Goal: Find specific page/section: Find specific page/section

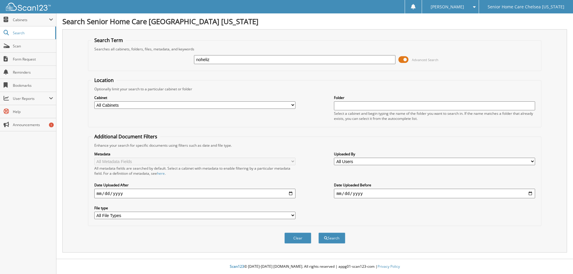
type input "noheliz"
click at [319, 233] on button "Search" at bounding box center [332, 238] width 27 height 11
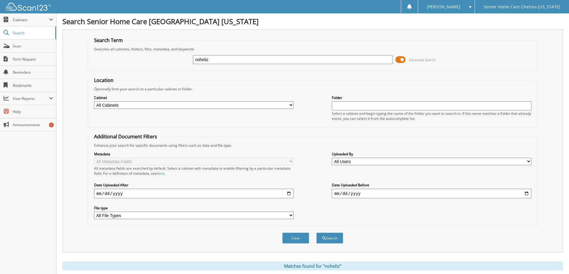
click at [219, 62] on input "noheliz" at bounding box center [293, 59] width 200 height 9
type input "n"
click at [27, 25] on span "Cabinets" at bounding box center [28, 19] width 56 height 13
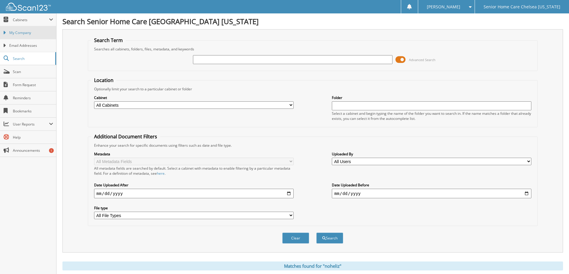
click at [39, 34] on span "My Company" at bounding box center [31, 32] width 44 height 5
